Goal: Transaction & Acquisition: Purchase product/service

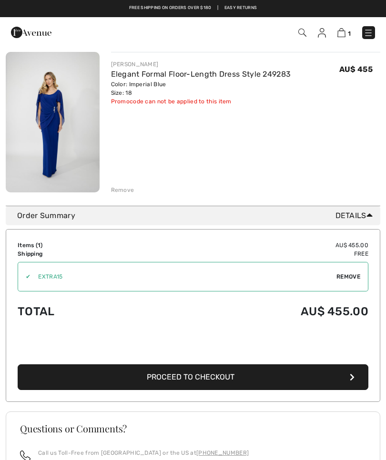
scroll to position [87, 0]
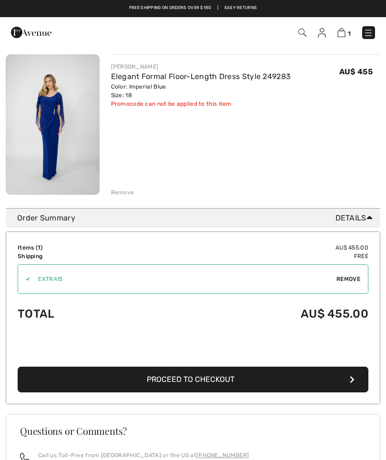
click at [219, 376] on span "Proceed to Checkout" at bounding box center [191, 379] width 88 height 9
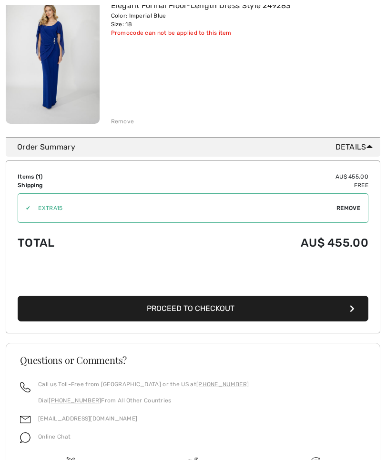
scroll to position [200, 0]
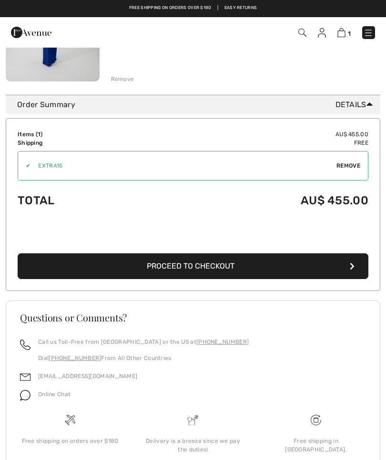
click at [317, 442] on div "Free shipping in [GEOGRAPHIC_DATA]." at bounding box center [316, 445] width 108 height 17
click at [320, 418] on img at bounding box center [316, 420] width 10 height 10
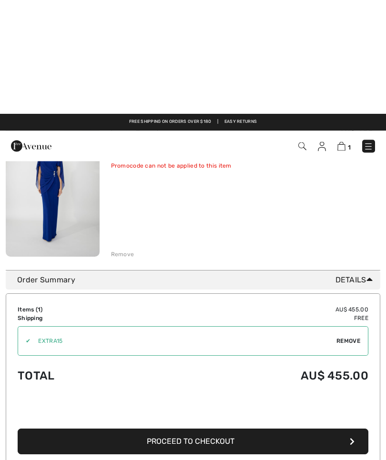
scroll to position [0, 0]
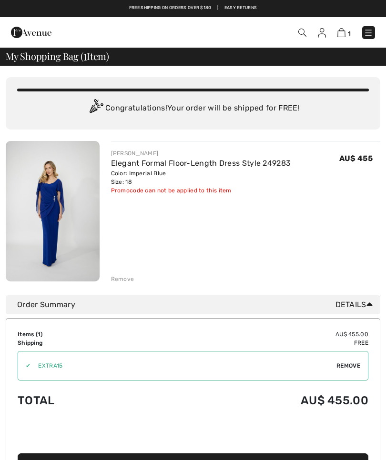
click at [56, 207] on img at bounding box center [53, 211] width 94 height 141
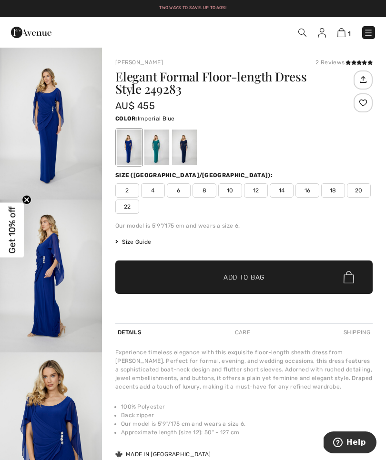
click at [162, 147] on div at bounding box center [156, 148] width 25 height 36
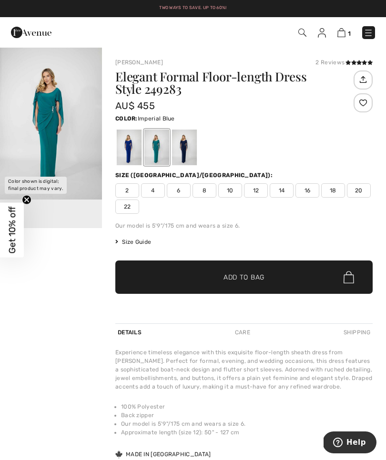
click at [123, 151] on div at bounding box center [129, 148] width 25 height 36
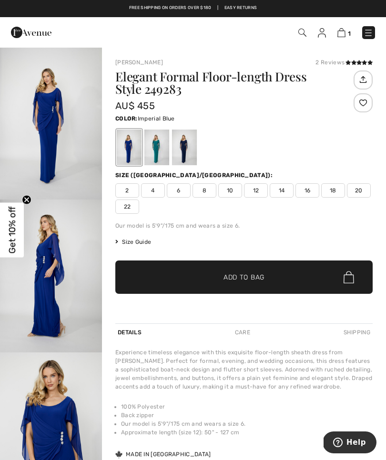
click at [58, 290] on img "2 / 4" at bounding box center [51, 276] width 102 height 153
click at [17, 34] on img at bounding box center [31, 32] width 40 height 19
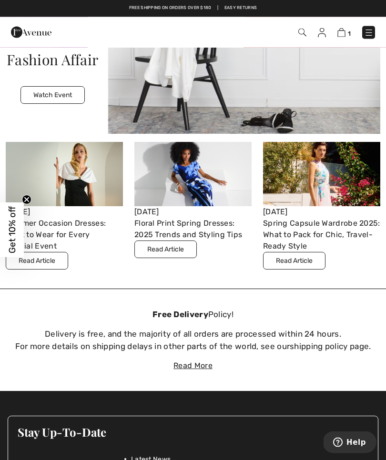
scroll to position [2046, 0]
click at [196, 362] on div "Read More" at bounding box center [193, 365] width 386 height 11
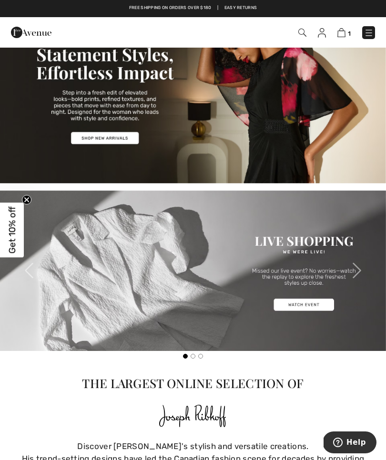
scroll to position [0, 0]
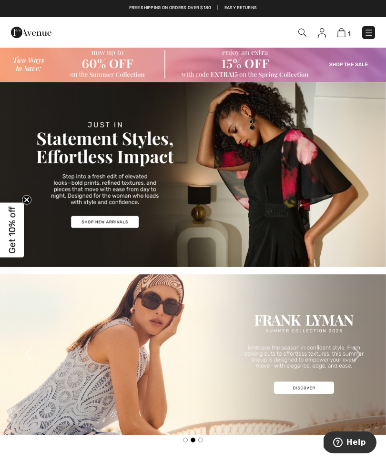
click at [367, 36] on img at bounding box center [369, 33] width 10 height 10
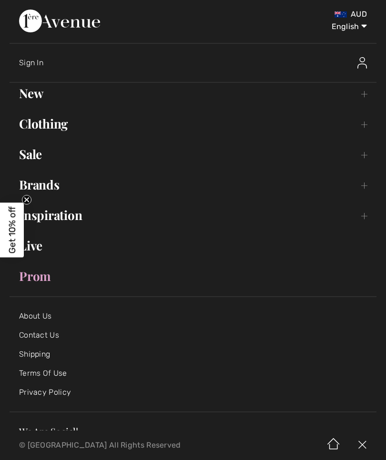
click at [42, 317] on link "About Us" at bounding box center [35, 316] width 32 height 9
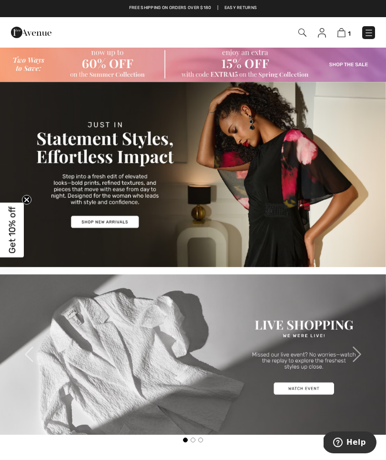
click at [367, 34] on img at bounding box center [369, 33] width 10 height 10
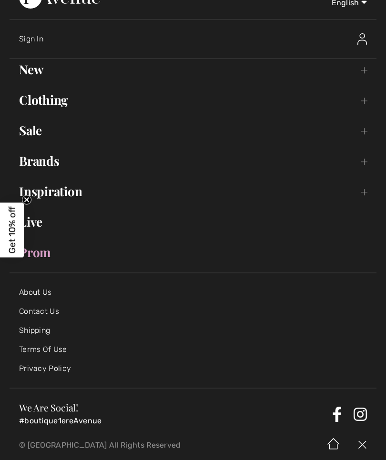
scroll to position [24, 0]
click at [44, 331] on link "Shipping" at bounding box center [34, 329] width 31 height 9
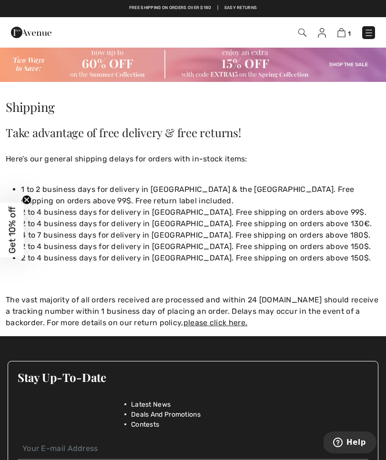
click at [339, 36] on img at bounding box center [341, 32] width 8 height 9
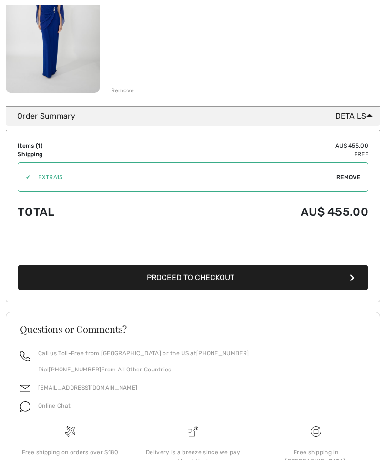
scroll to position [200, 0]
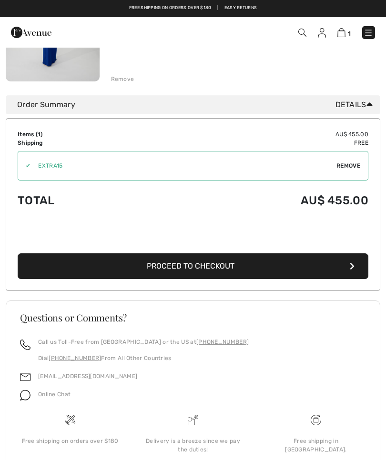
click at [218, 269] on span "Proceed to Checkout" at bounding box center [191, 266] width 88 height 9
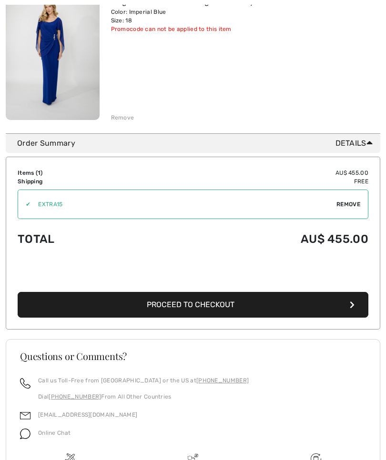
scroll to position [161, 0]
click at [192, 312] on button "Proceed to Checkout" at bounding box center [193, 305] width 351 height 26
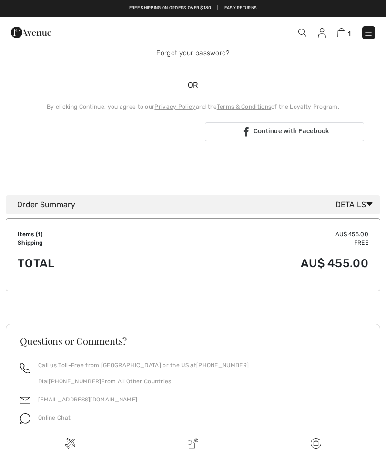
scroll to position [197, 0]
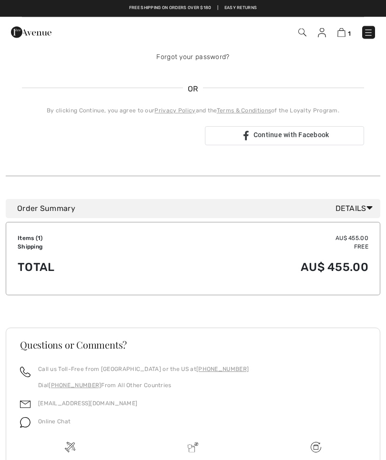
click at [344, 209] on span "Details" at bounding box center [355, 208] width 41 height 11
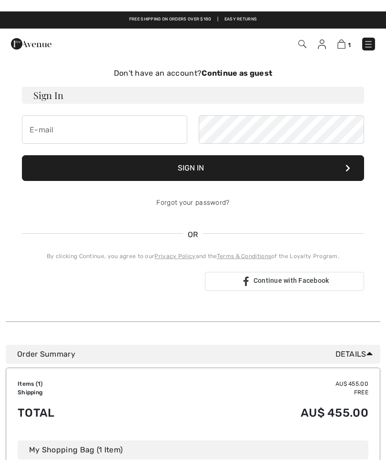
scroll to position [0, 0]
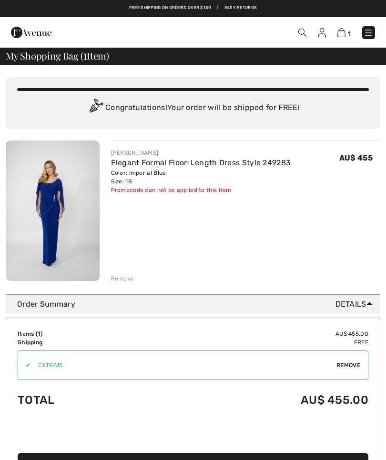
click at [55, 220] on img at bounding box center [53, 211] width 94 height 141
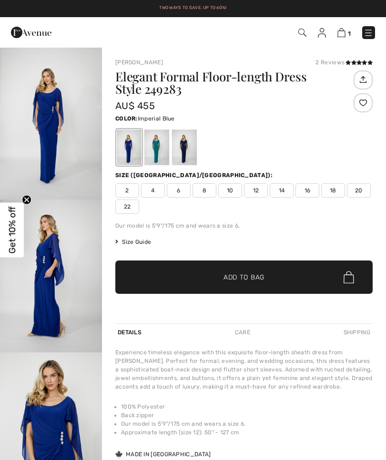
click at [57, 129] on img "1 / 4" at bounding box center [51, 123] width 102 height 153
